Goal: Task Accomplishment & Management: Manage account settings

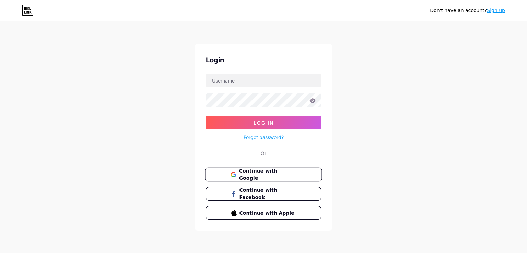
click at [276, 171] on span "Continue with Google" at bounding box center [267, 175] width 57 height 15
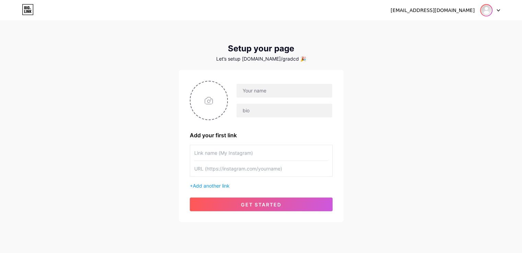
click at [483, 12] on img at bounding box center [485, 10] width 11 height 11
click at [443, 26] on link "Dashboard" at bounding box center [456, 28] width 85 height 19
click at [455, 15] on div "[EMAIL_ADDRESS][DOMAIN_NAME]" at bounding box center [444, 10] width 109 height 12
click at [473, 10] on div "[EMAIL_ADDRESS][DOMAIN_NAME]" at bounding box center [432, 10] width 84 height 7
click at [481, 10] on img at bounding box center [485, 10] width 11 height 11
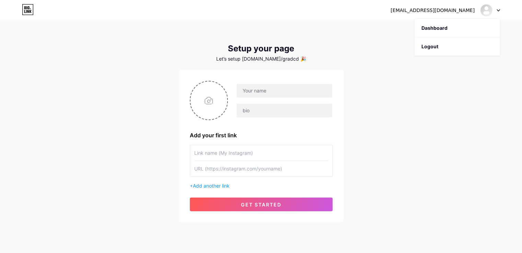
click at [363, 17] on div "[EMAIL_ADDRESS][DOMAIN_NAME] Dashboard Logout" at bounding box center [261, 10] width 522 height 21
click at [498, 9] on div at bounding box center [490, 10] width 20 height 12
click at [457, 46] on li "Logout" at bounding box center [456, 46] width 85 height 19
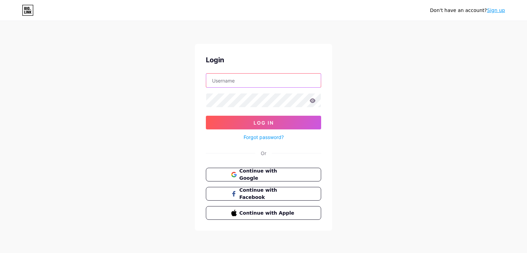
click at [270, 86] on input "text" at bounding box center [263, 81] width 115 height 14
click at [139, 106] on div "Don't have an account? Sign up Login Log In Forgot password? Or Continue with G…" at bounding box center [263, 126] width 527 height 253
